Goal: Navigation & Orientation: Find specific page/section

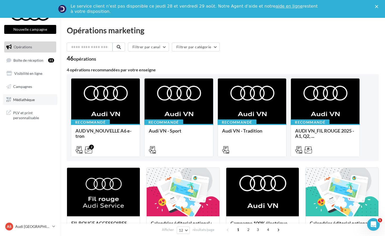
click at [41, 101] on link "Médiathèque" at bounding box center [30, 99] width 54 height 11
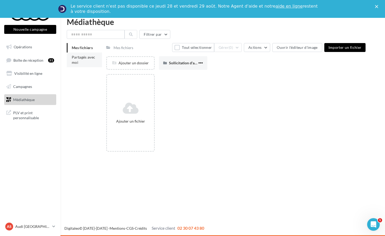
click at [90, 61] on li "Partagés avec moi" at bounding box center [84, 59] width 35 height 15
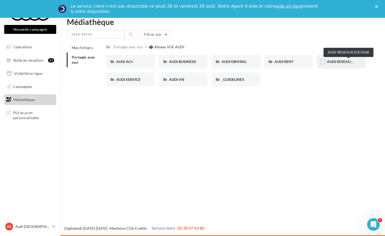
click at [336, 62] on span "AUDI RESEAUX SOCIAUX" at bounding box center [348, 61] width 43 height 4
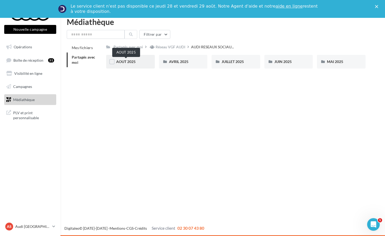
click at [135, 61] on span "AOUT 2025" at bounding box center [125, 61] width 19 height 4
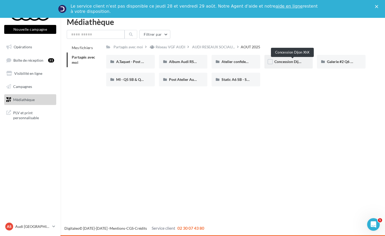
click at [296, 63] on span "Concession Dijon XhX" at bounding box center [292, 61] width 36 height 4
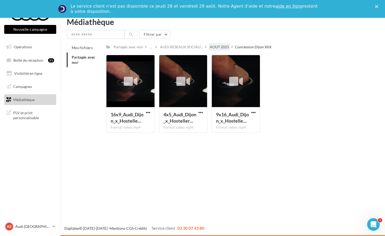
click at [218, 49] on div "AOUT 2025" at bounding box center [218, 46] width 19 height 5
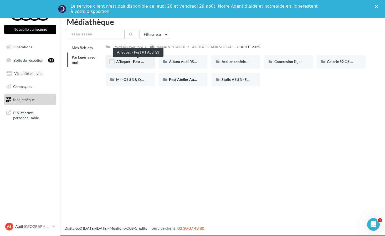
click at [132, 61] on span "A.Taquet - Post #1 Audi S3" at bounding box center [137, 61] width 43 height 4
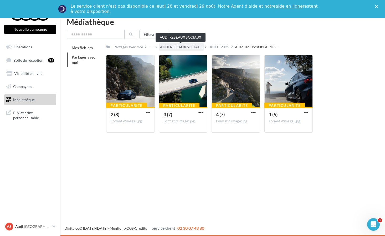
click at [182, 49] on span "AUDI RESEAUX SOCIAU..." at bounding box center [181, 46] width 43 height 5
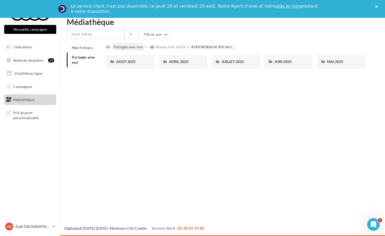
click at [128, 50] on div "Partagés avec moi" at bounding box center [127, 46] width 29 height 5
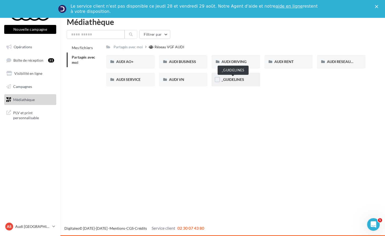
click at [244, 79] on span "_GUIDELINES" at bounding box center [232, 79] width 23 height 4
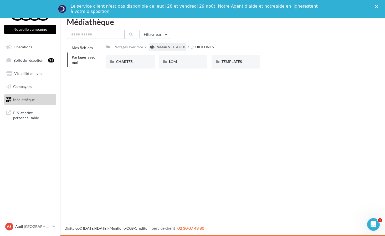
click at [174, 44] on div "Réseau VGF AUDI" at bounding box center [168, 47] width 38 height 8
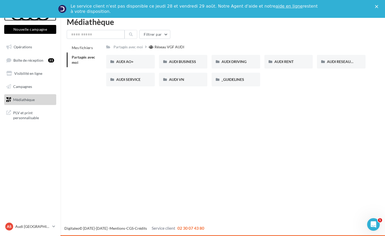
click at [37, 20] on div at bounding box center [30, 14] width 42 height 13
